Goal: Transaction & Acquisition: Purchase product/service

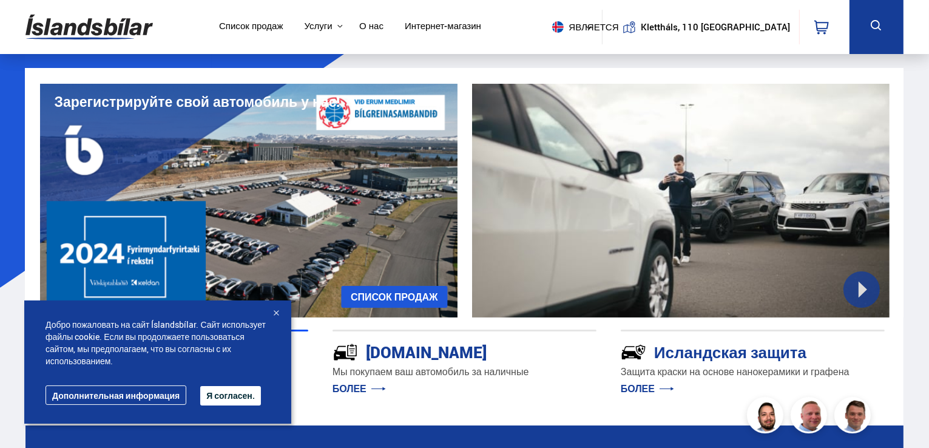
click at [92, 15] on img at bounding box center [88, 26] width 127 height 39
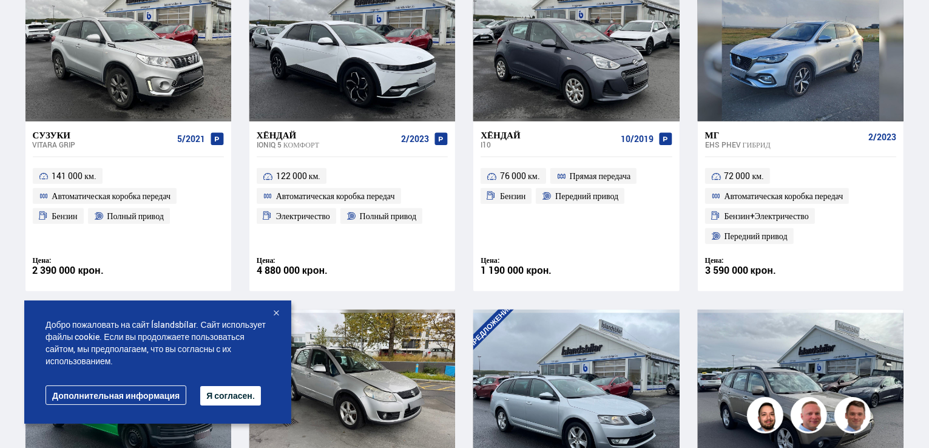
scroll to position [645, 0]
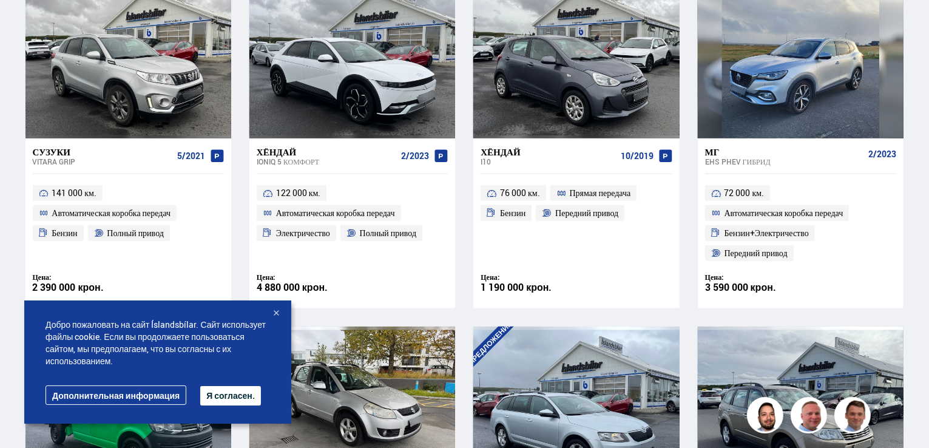
click at [234, 392] on font "Я согласен." at bounding box center [230, 395] width 49 height 12
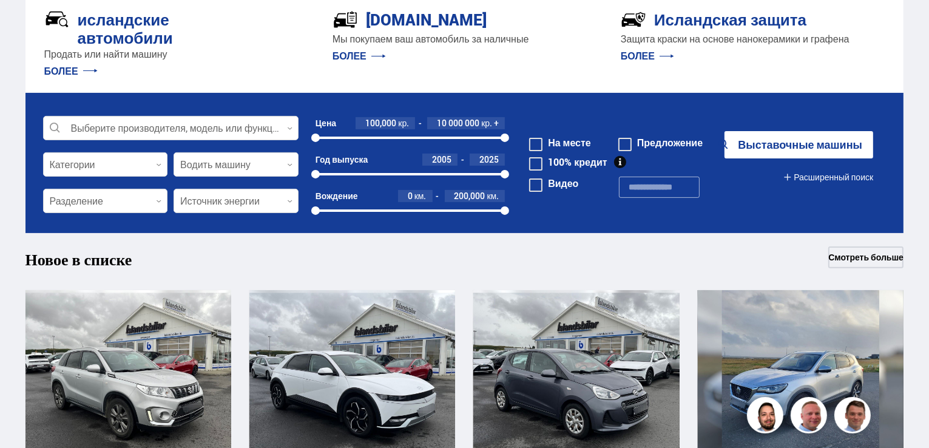
scroll to position [335, 0]
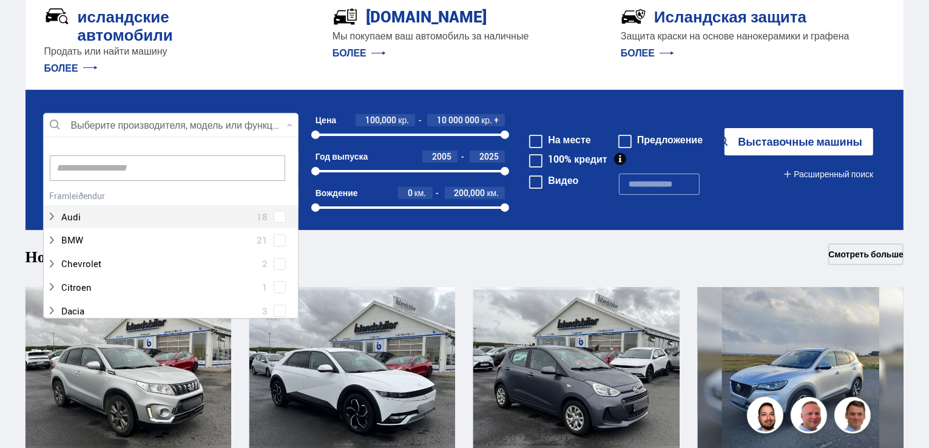
click at [123, 135] on div at bounding box center [170, 125] width 255 height 24
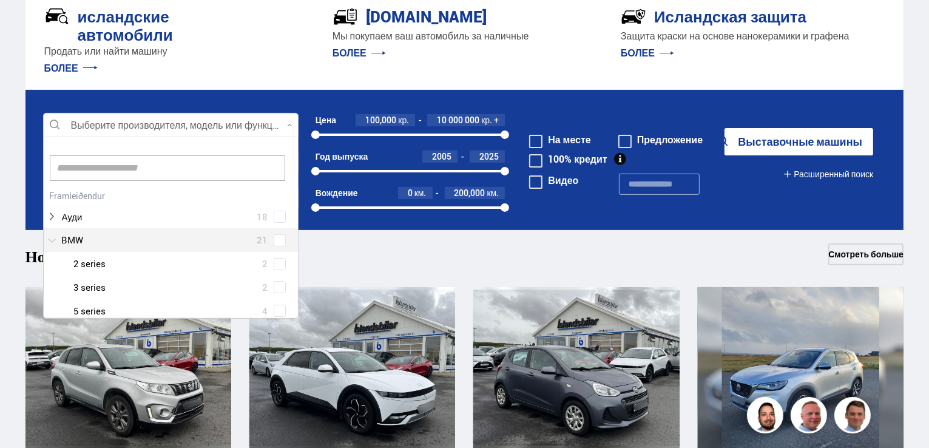
click at [126, 231] on div at bounding box center [159, 240] width 224 height 18
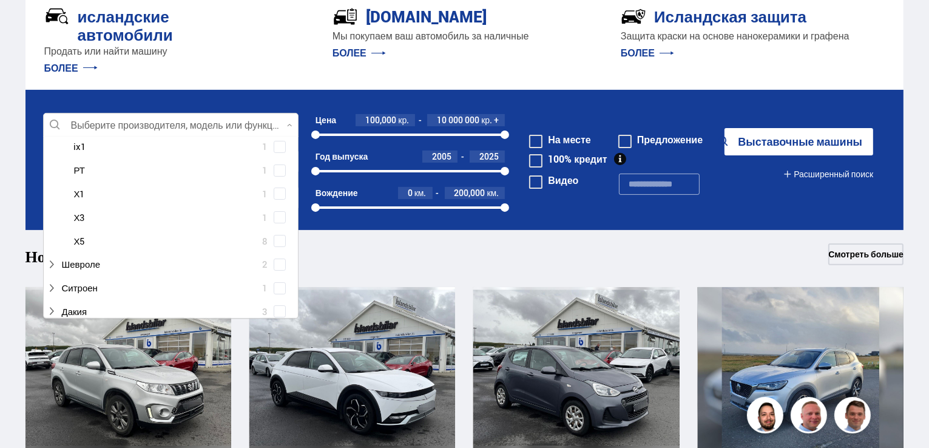
scroll to position [274, 0]
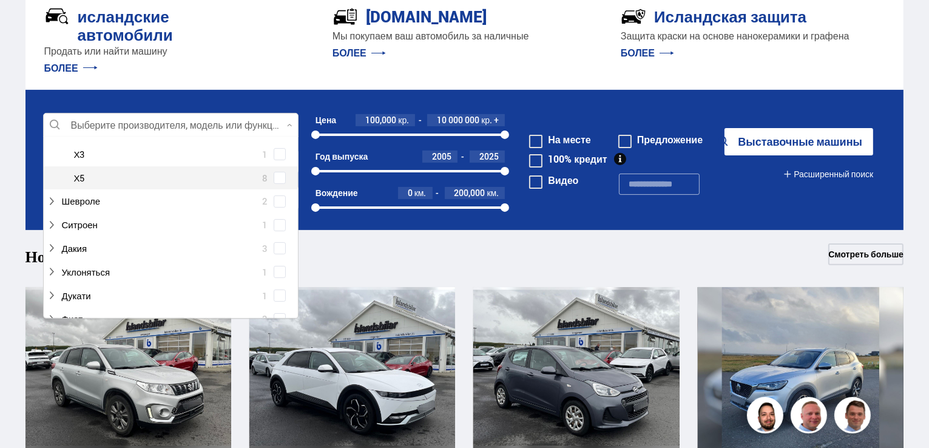
click at [182, 177] on div at bounding box center [183, 178] width 224 height 18
click at [277, 176] on span at bounding box center [279, 177] width 5 height 5
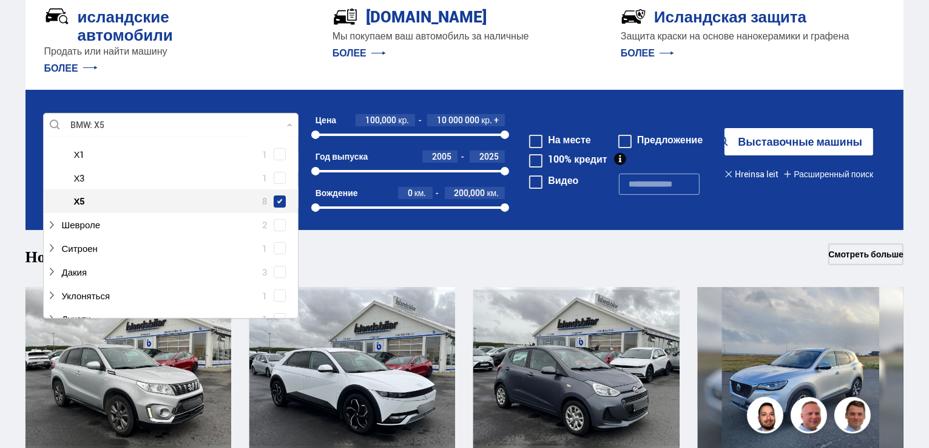
scroll to position [298, 0]
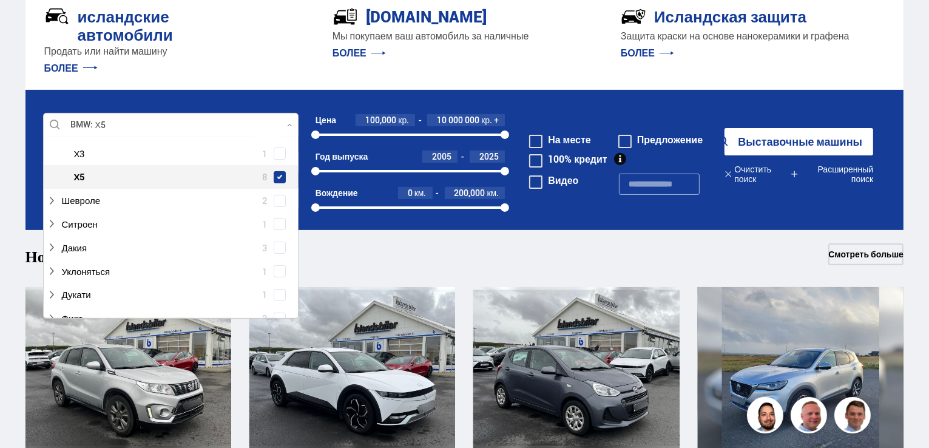
click at [796, 141] on font "Выставочные машины" at bounding box center [800, 141] width 124 height 15
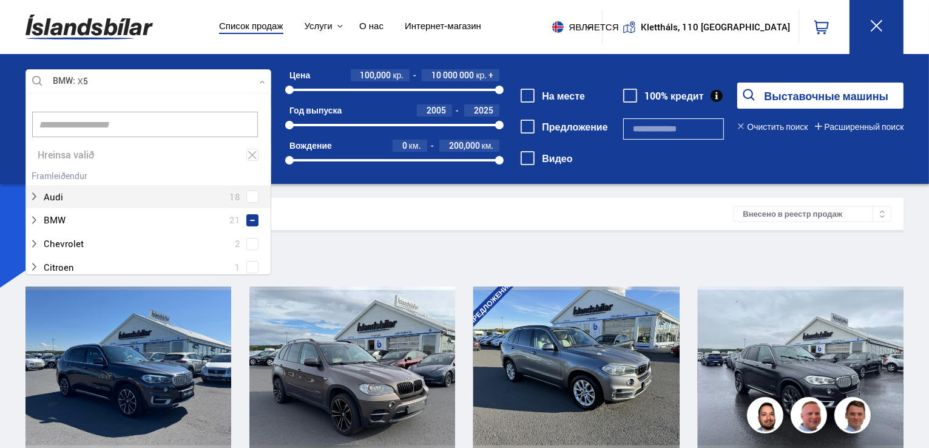
click at [97, 71] on div at bounding box center [148, 82] width 246 height 24
click at [63, 197] on div at bounding box center [136, 197] width 214 height 18
click at [250, 197] on span at bounding box center [252, 196] width 5 height 5
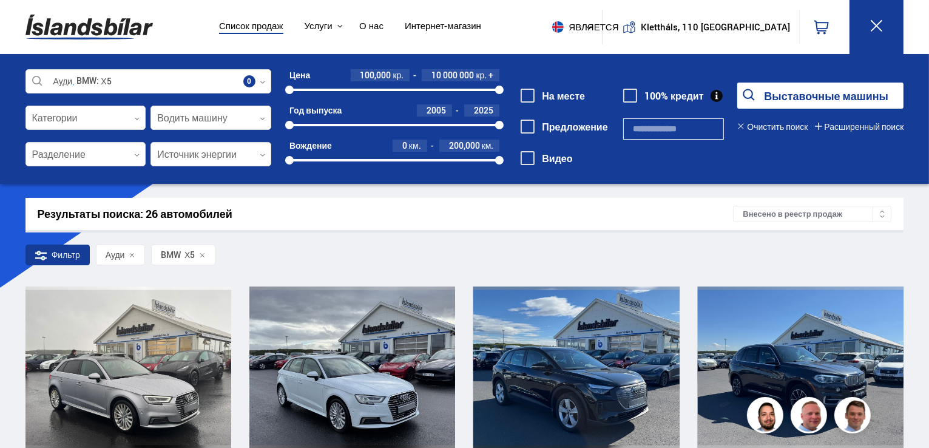
click at [609, 157] on div "Видео" at bounding box center [566, 160] width 93 height 20
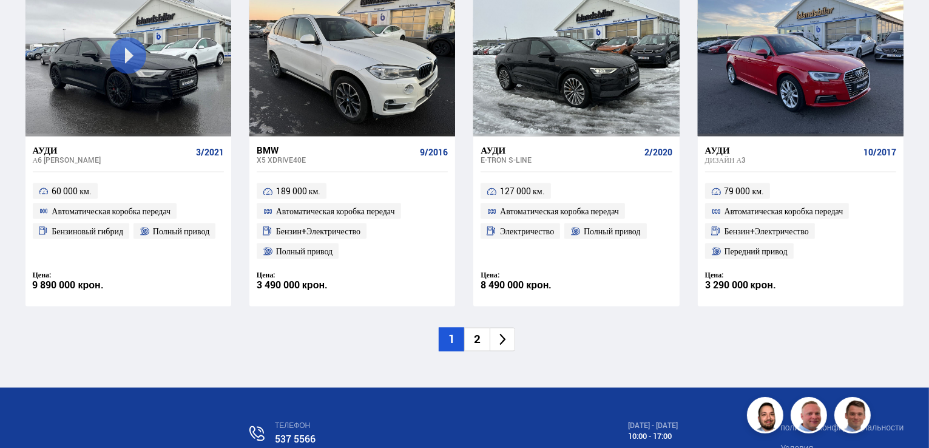
scroll to position [2065, 0]
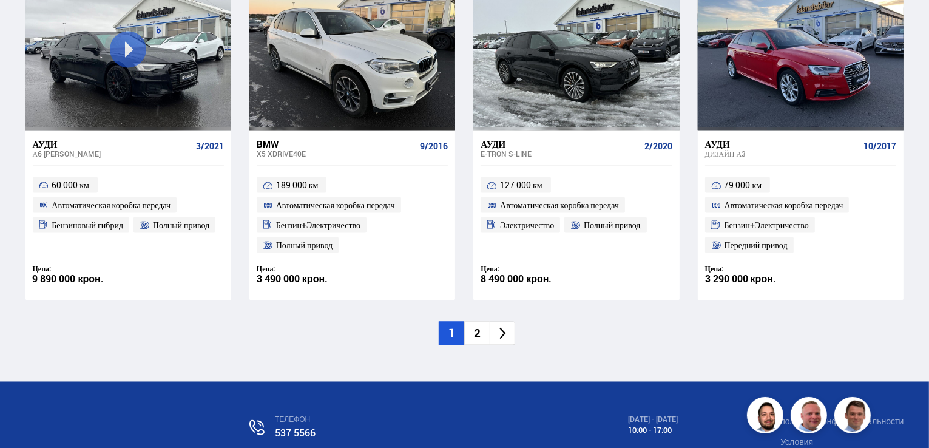
click at [477, 328] on font "2" at bounding box center [477, 333] width 7 height 16
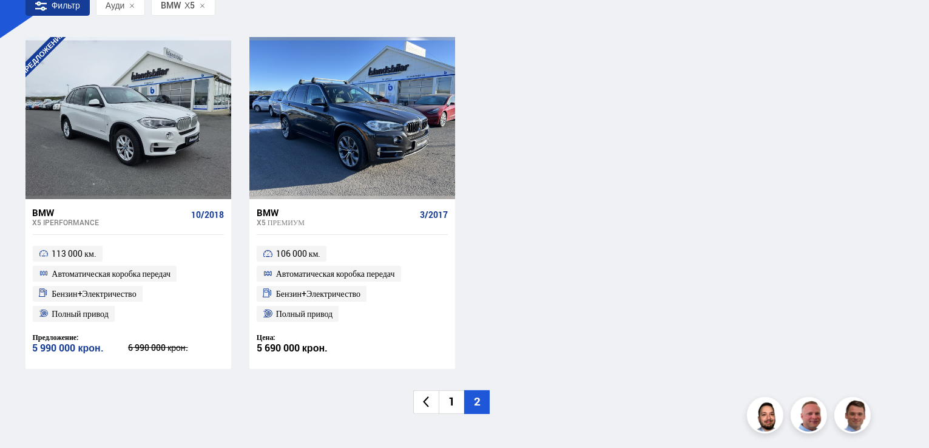
scroll to position [252, 0]
